Goal: Complete application form

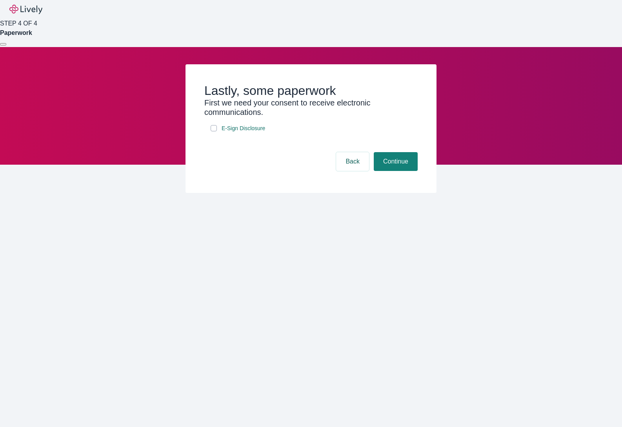
click at [216, 131] on input "E-Sign Disclosure" at bounding box center [214, 128] width 6 height 6
checkbox input "true"
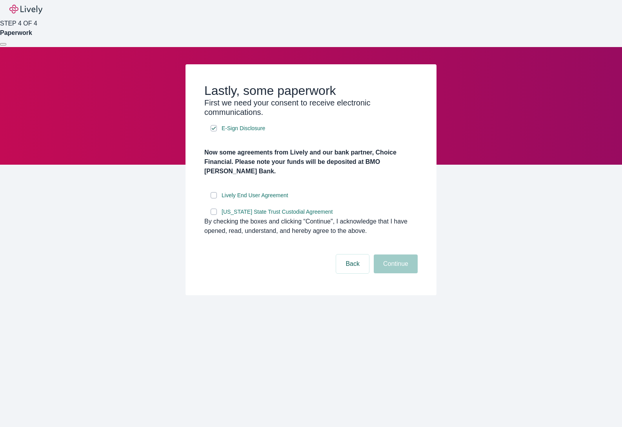
click at [213, 199] on input "Lively End User Agreement" at bounding box center [214, 195] width 6 height 6
checkbox input "true"
click at [211, 217] on label "[US_STATE] State Trust Custodial Agreement" at bounding box center [273, 212] width 124 height 10
click at [211, 215] on input "[US_STATE] State Trust Custodial Agreement" at bounding box center [214, 212] width 6 height 6
checkbox input "true"
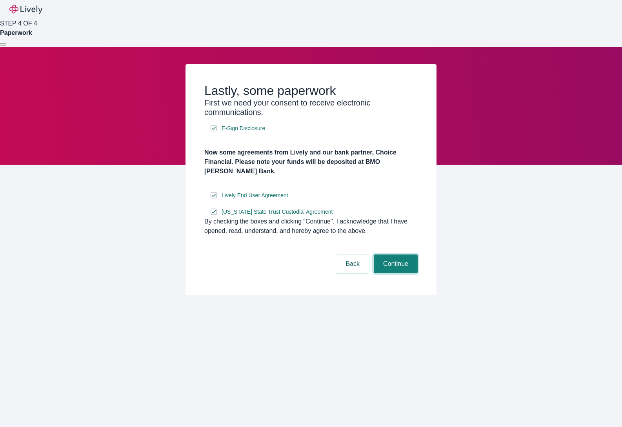
click at [411, 274] on button "Continue" at bounding box center [396, 264] width 44 height 19
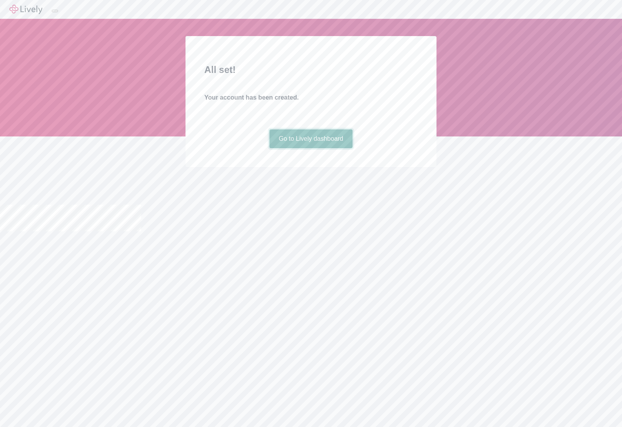
click at [337, 148] on link "Go to Lively dashboard" at bounding box center [312, 139] width 84 height 19
